Goal: Task Accomplishment & Management: Manage account settings

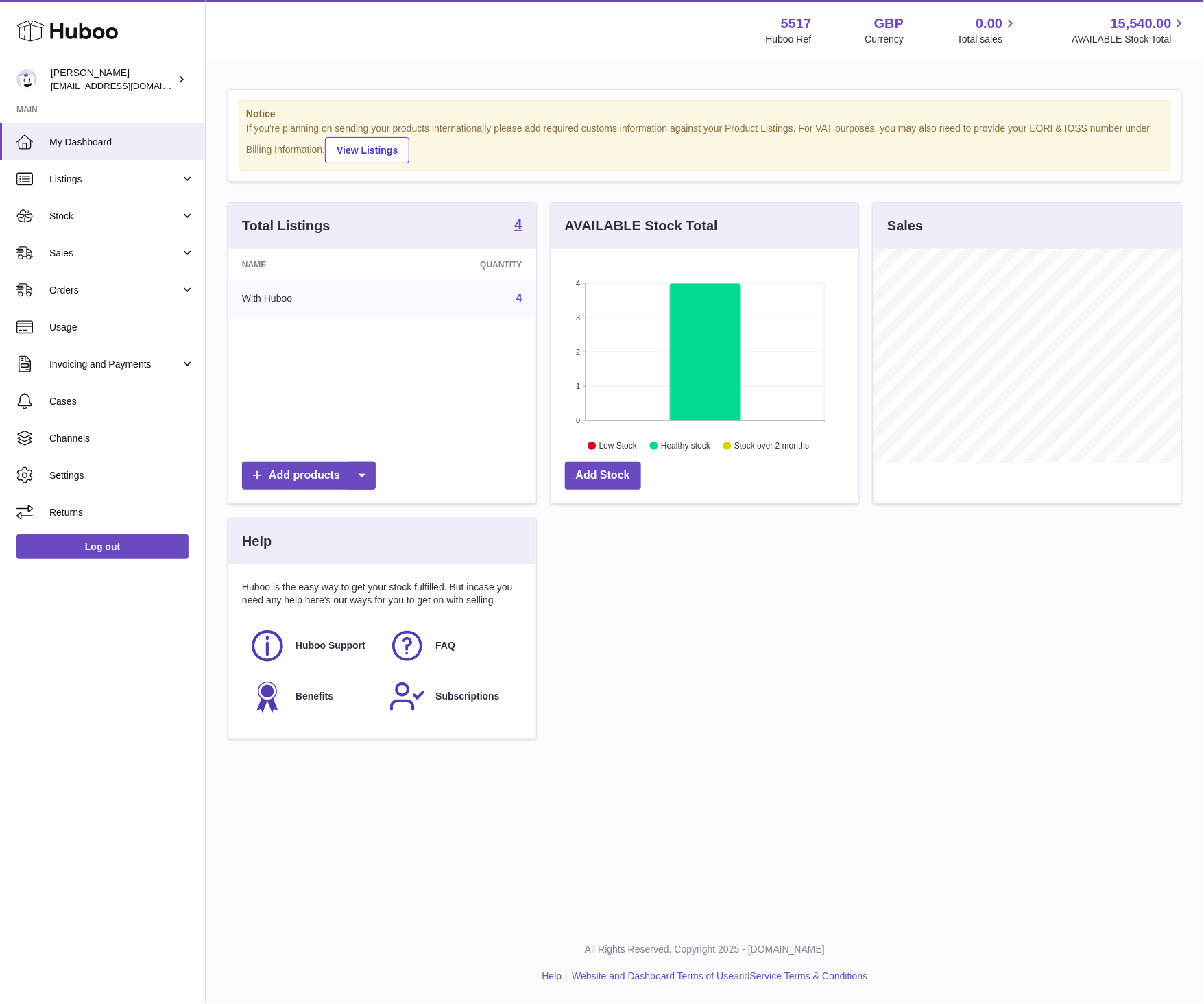
scroll to position [214, 307]
click at [73, 249] on span "Sales" at bounding box center [114, 253] width 131 height 13
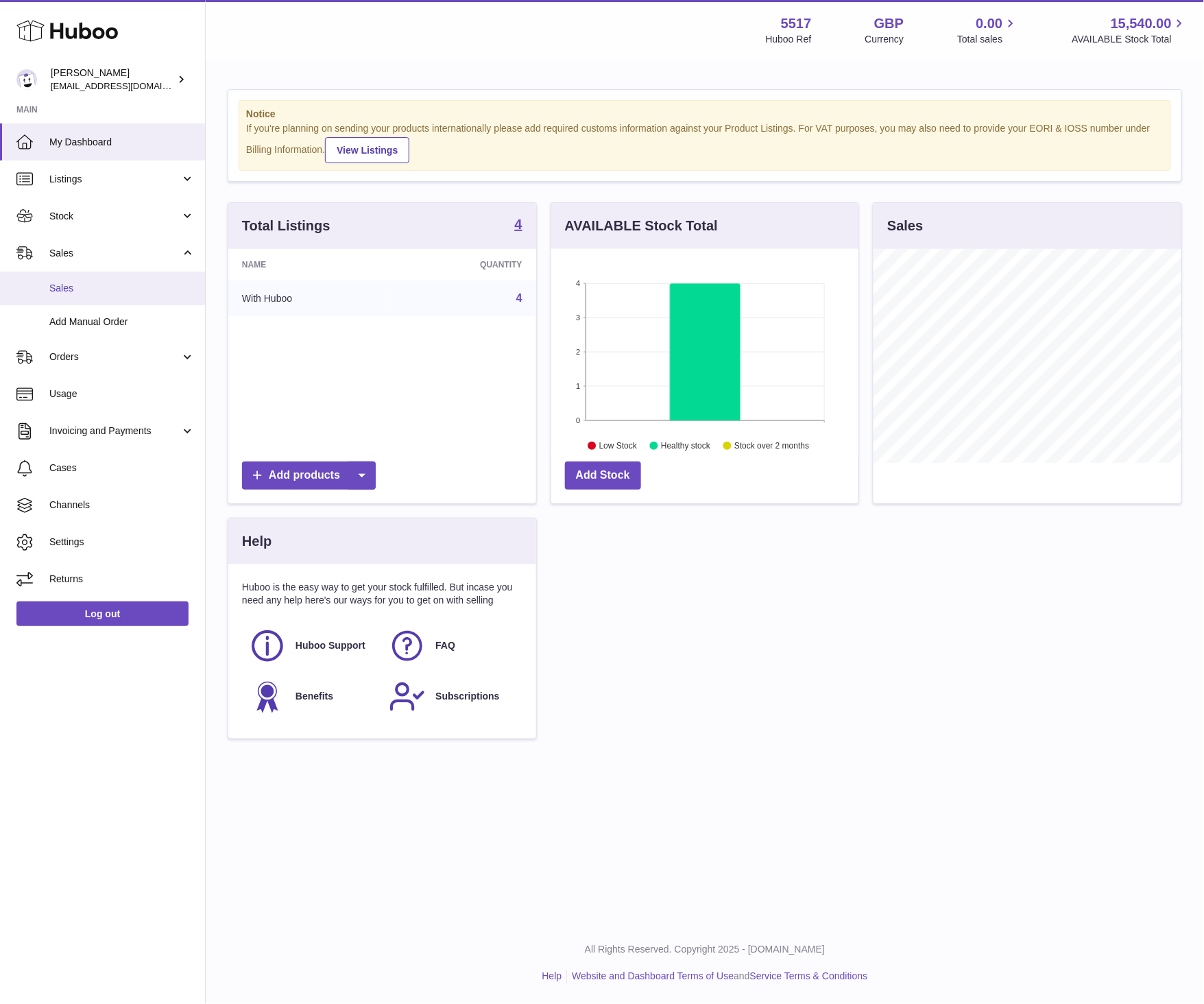
click at [63, 293] on span "Sales" at bounding box center [121, 288] width 145 height 13
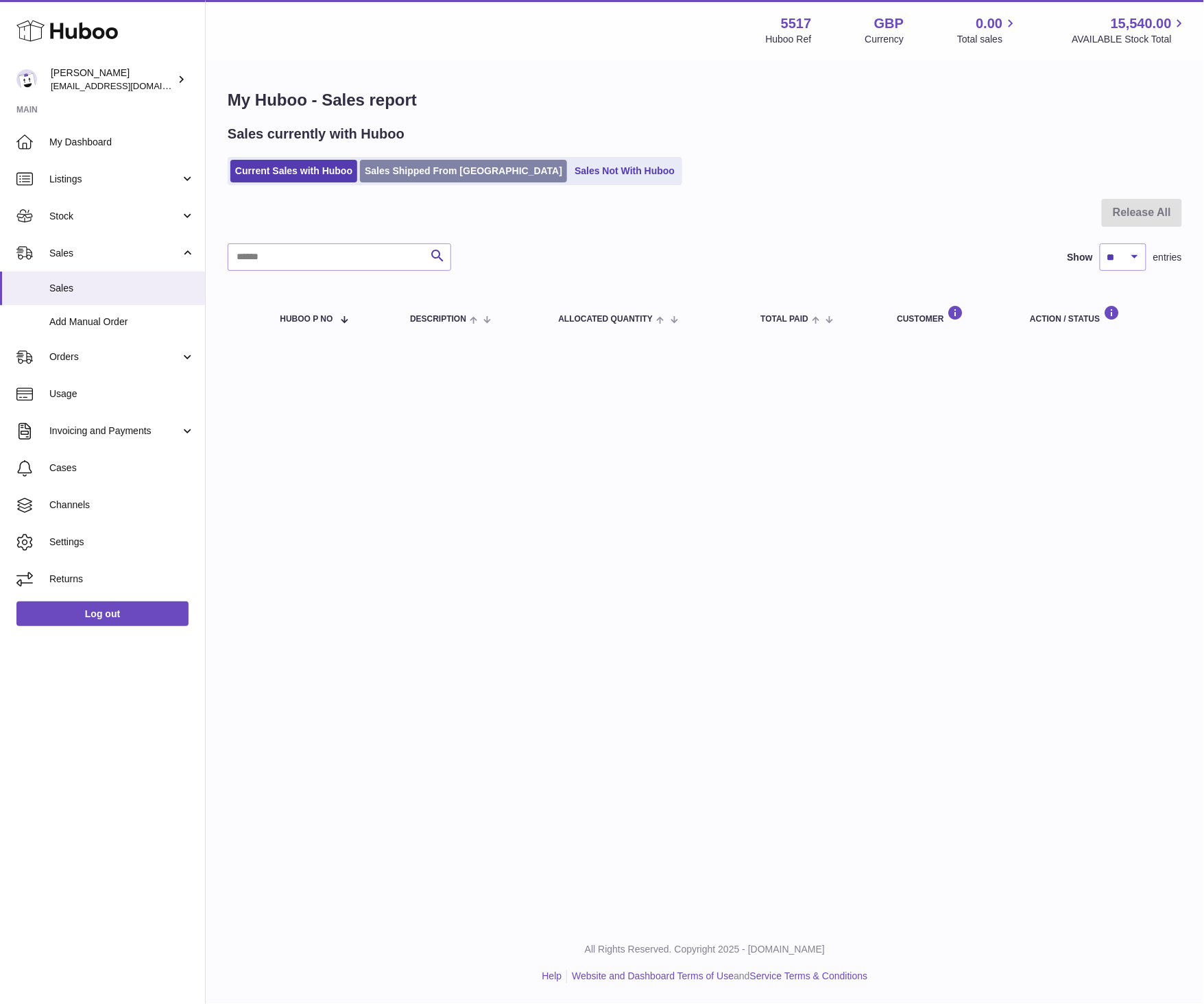
click at [383, 173] on link "Sales Shipped From Huboo" at bounding box center [463, 170] width 207 height 22
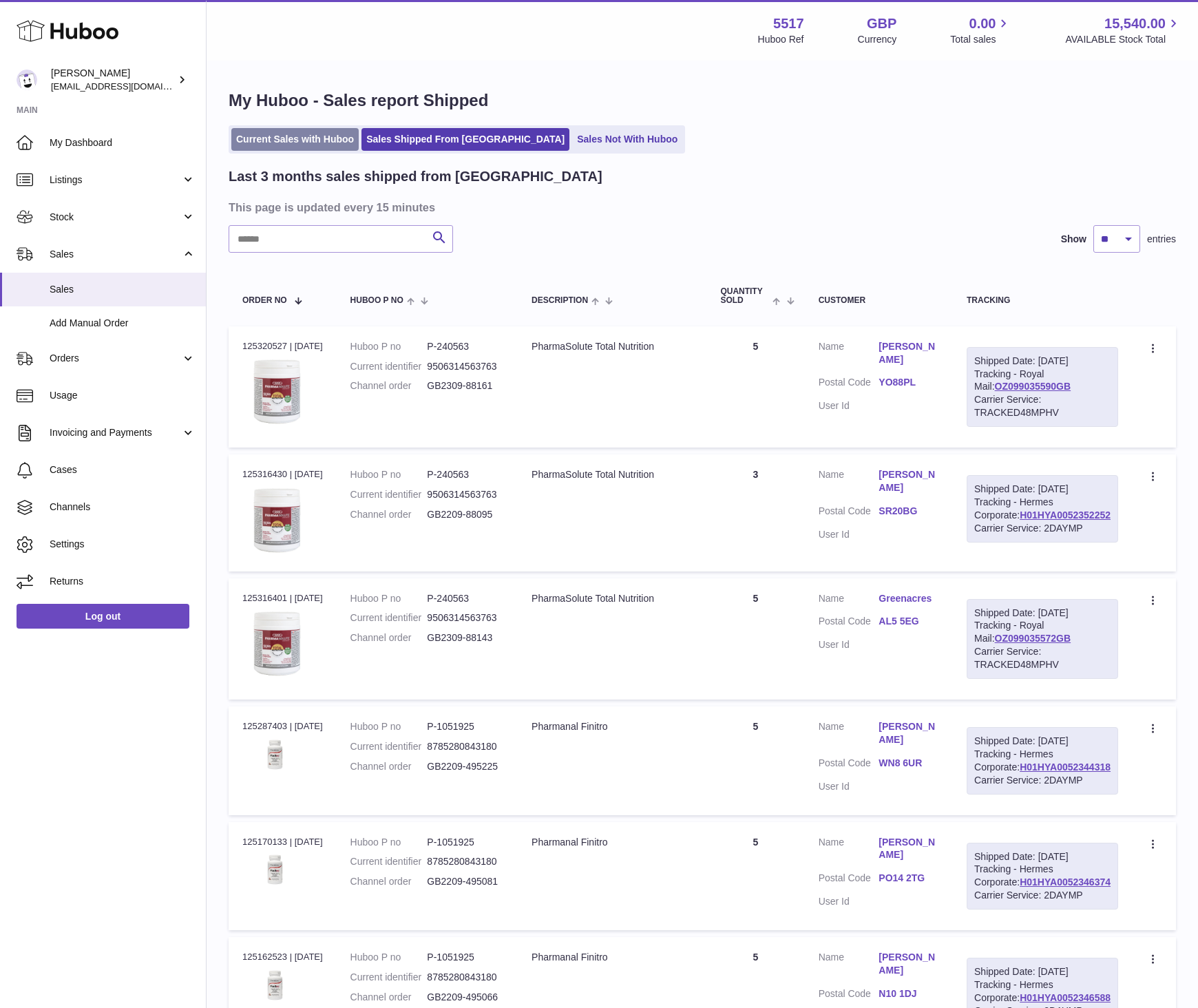
click at [274, 142] on link "Current Sales with Huboo" at bounding box center [294, 139] width 127 height 22
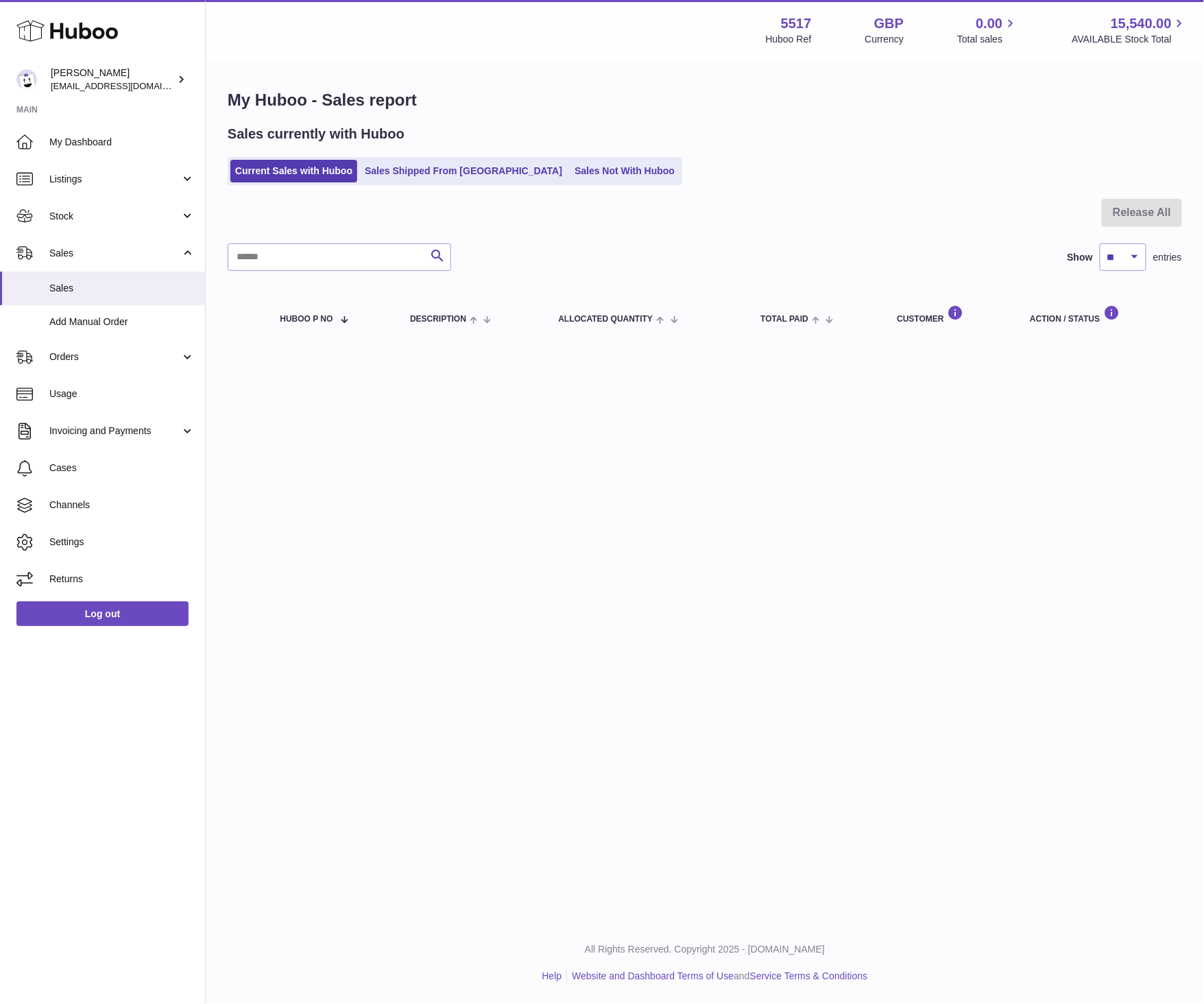
click at [739, 579] on div "Menu Huboo 5517 Huboo Ref GBP Currency 0.00 Total sales 15,540.00 AVAILABLE Sto…" at bounding box center [704, 461] width 998 height 923
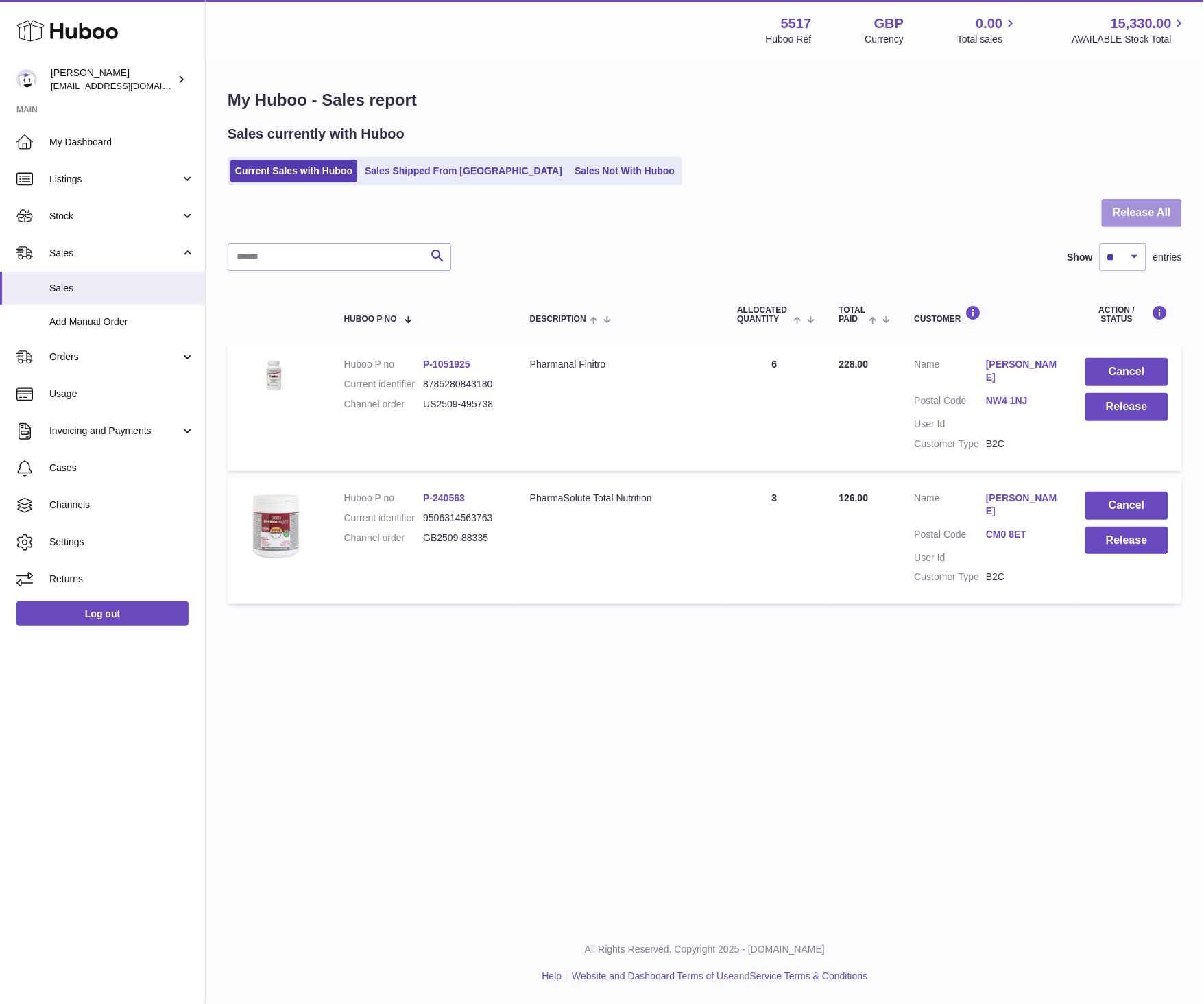
click at [1123, 216] on button "Release All" at bounding box center [1141, 212] width 81 height 28
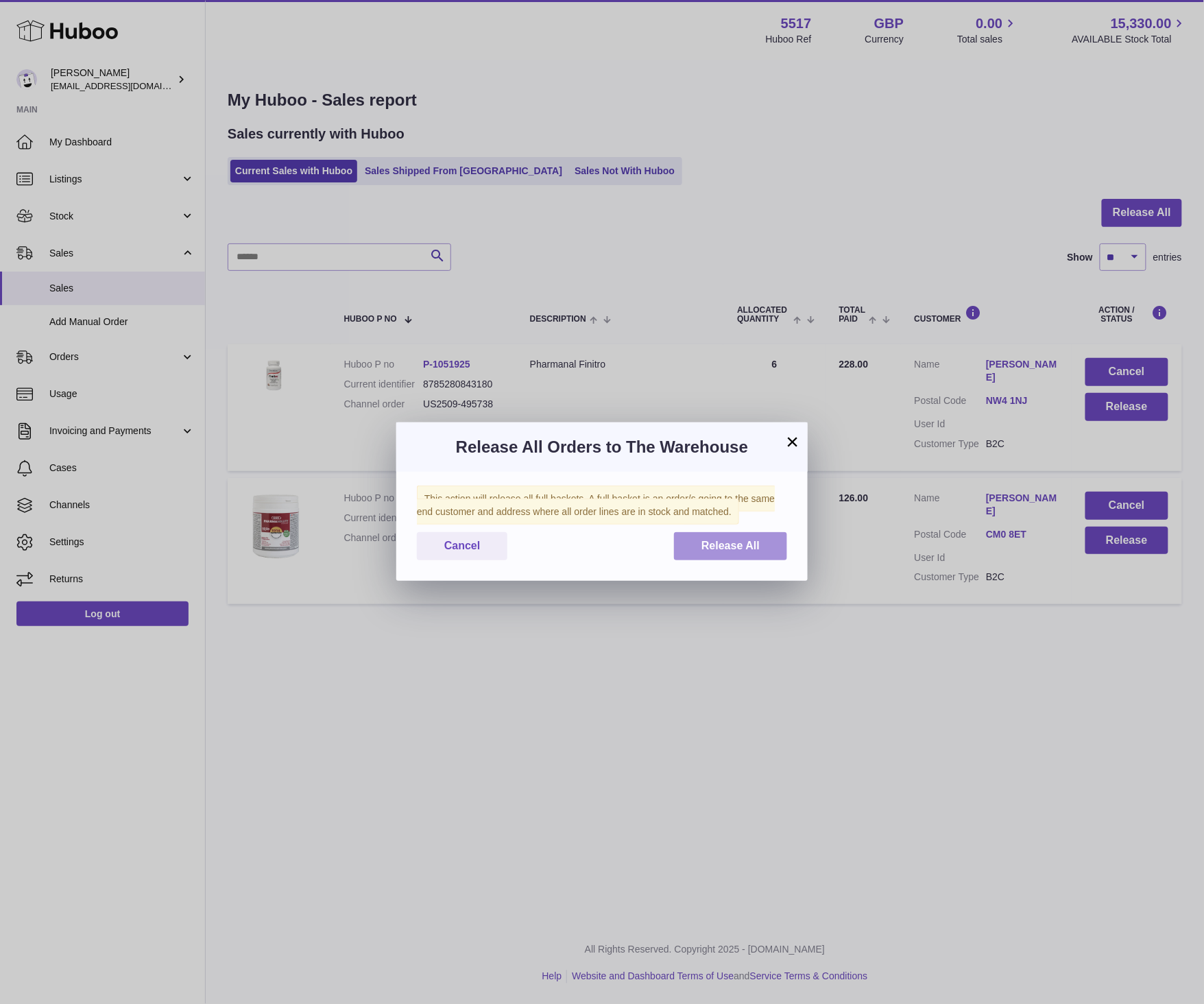
click at [726, 542] on span "Release All" at bounding box center [730, 545] width 58 height 12
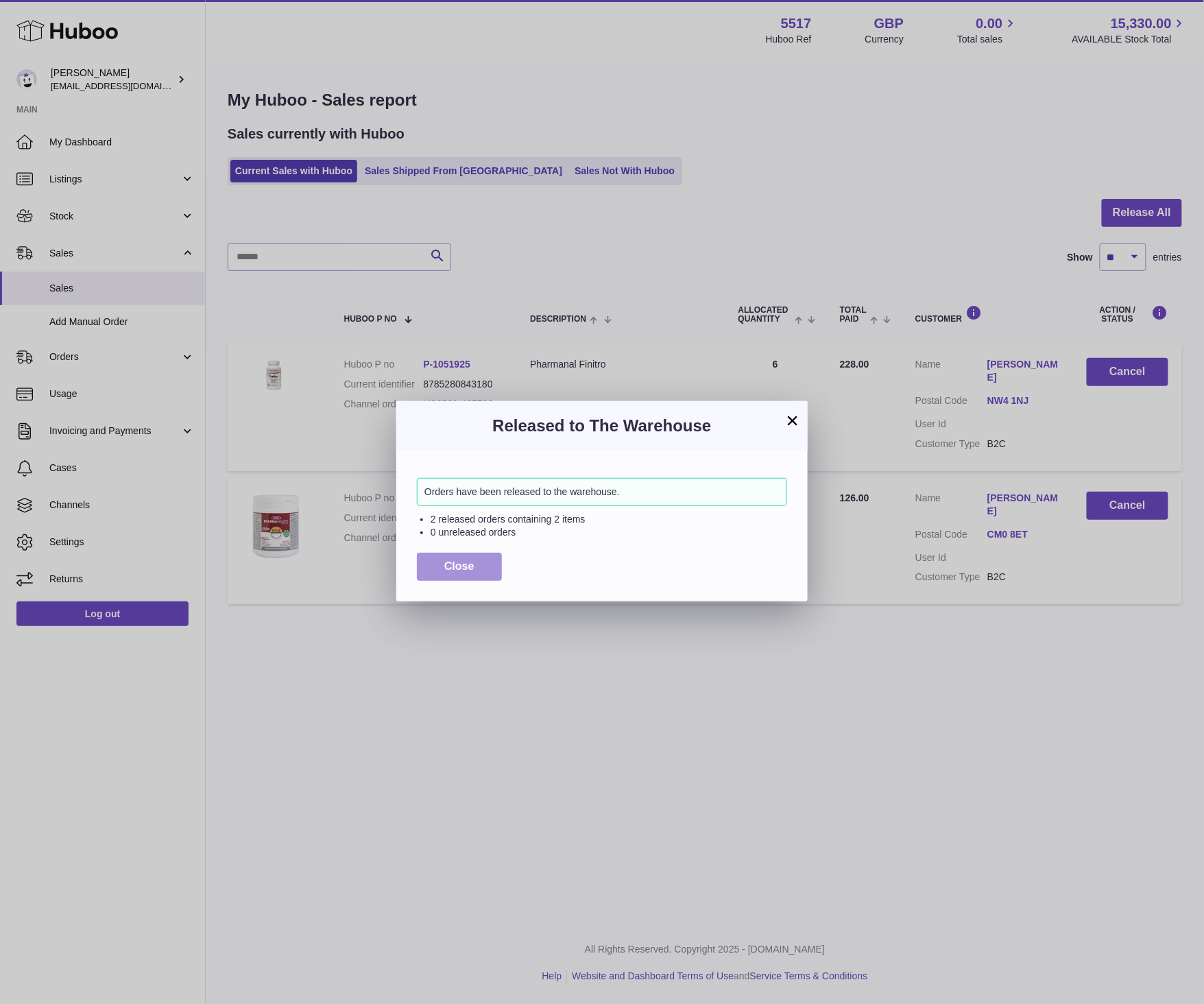
drag, startPoint x: 444, startPoint y: 568, endPoint x: 584, endPoint y: 133, distance: 457.0
click at [446, 568] on span "Close" at bounding box center [459, 565] width 30 height 12
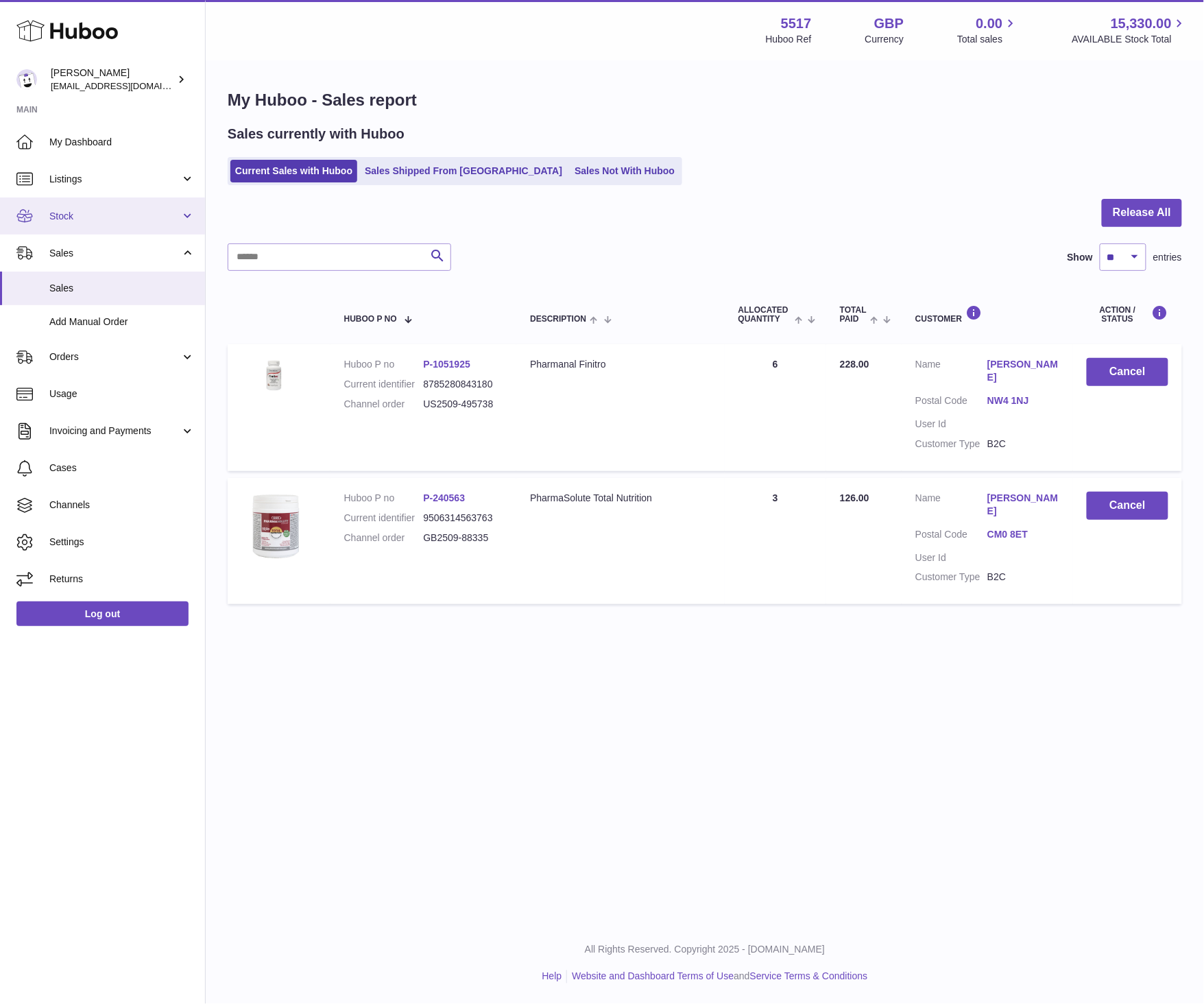
click at [58, 216] on span "Stock" at bounding box center [114, 216] width 131 height 13
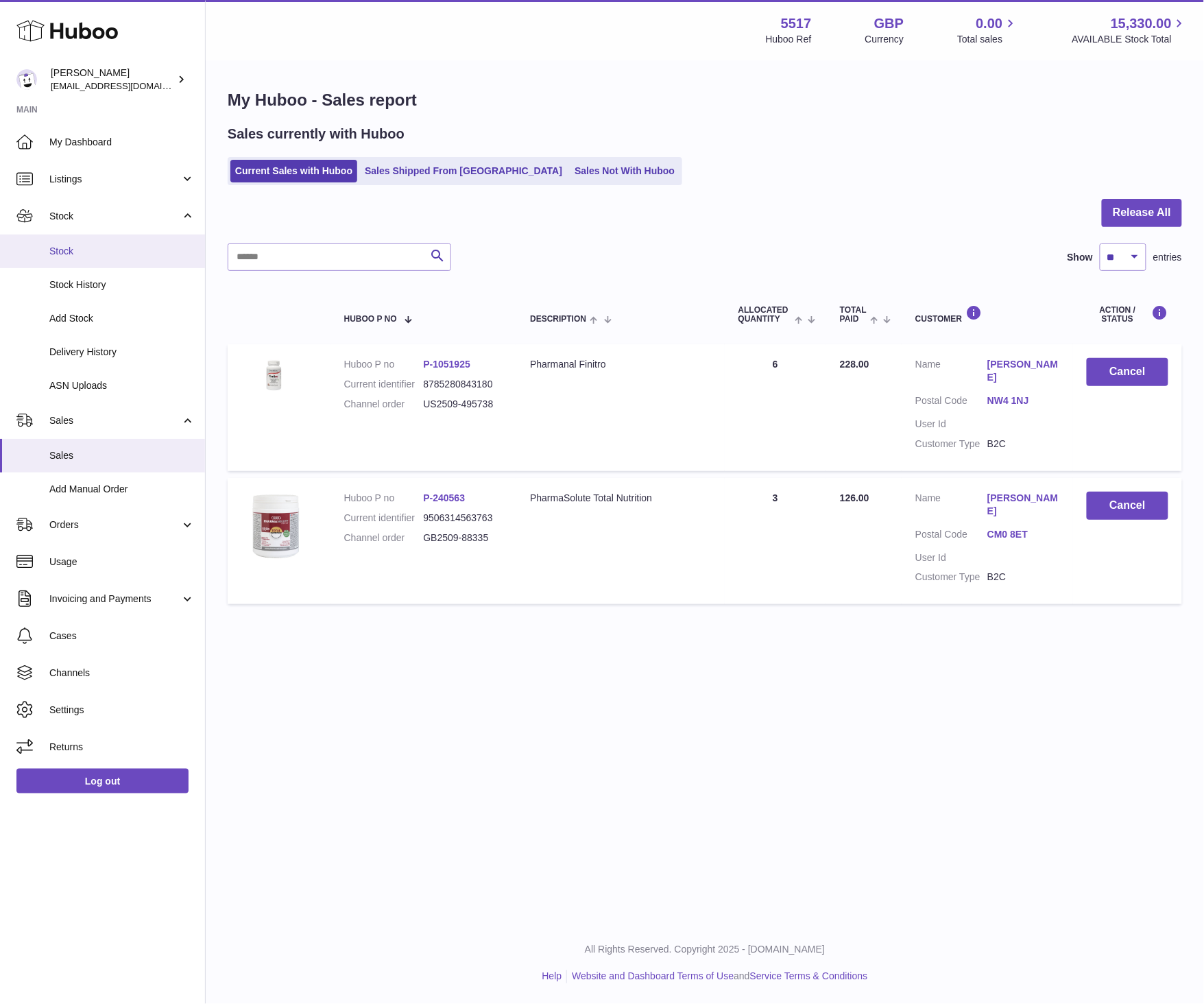
click at [65, 249] on span "Stock" at bounding box center [121, 251] width 145 height 13
